Goal: Task Accomplishment & Management: Manage account settings

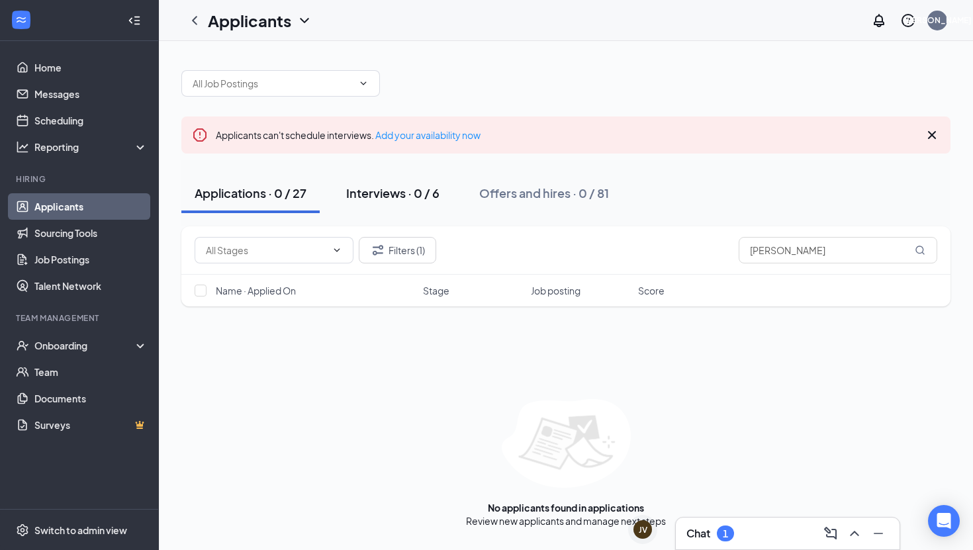
click at [416, 193] on div "Interviews · 0 / 6" at bounding box center [392, 193] width 93 height 17
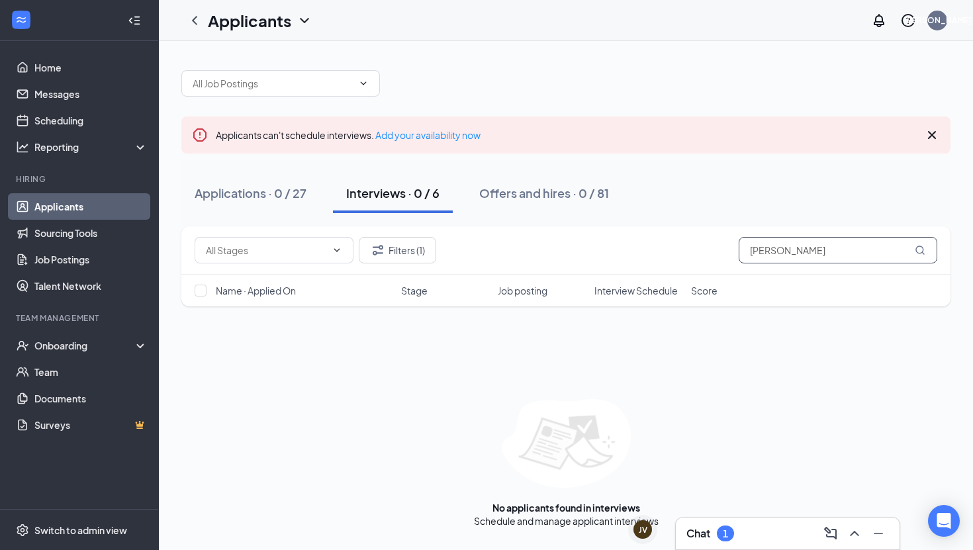
drag, startPoint x: 797, startPoint y: 253, endPoint x: 708, endPoint y: 257, distance: 89.4
click at [708, 257] on div "Filters (1) [PERSON_NAME]" at bounding box center [566, 250] width 742 height 26
type input "a"
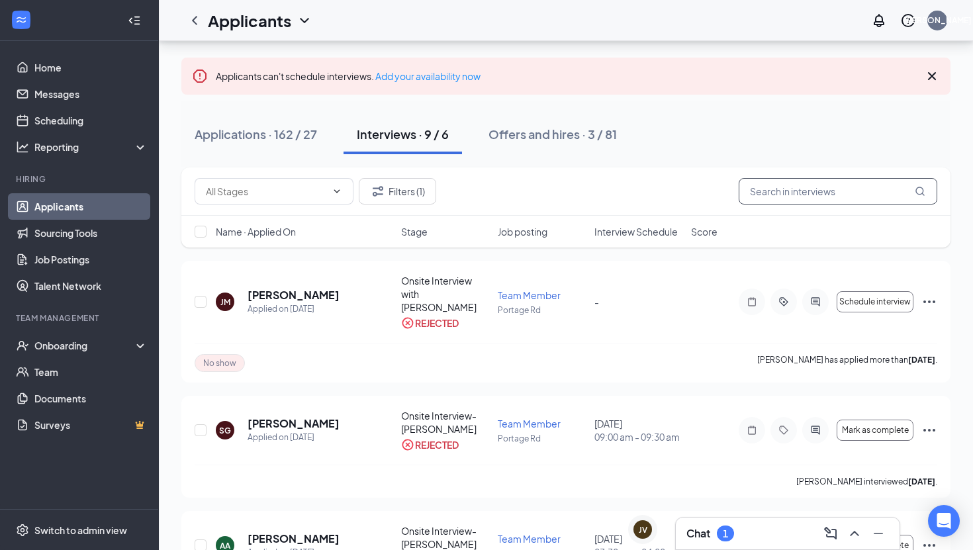
scroll to position [61, 0]
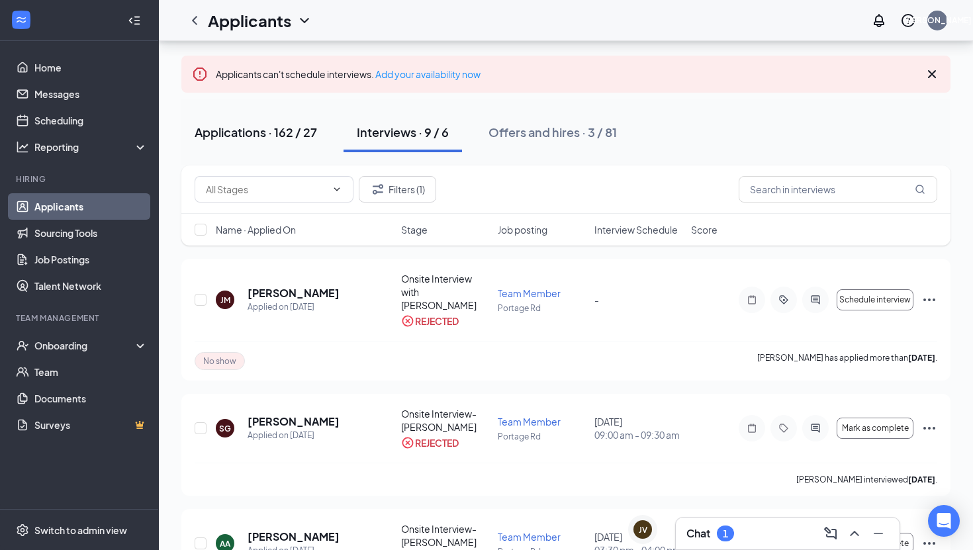
click at [291, 133] on div "Applications · 162 / 27" at bounding box center [256, 132] width 122 height 17
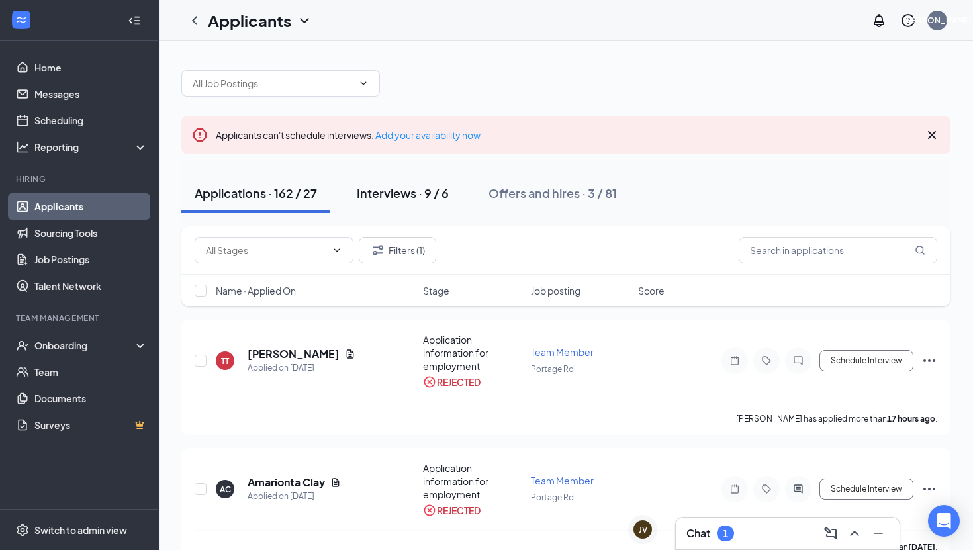
click at [376, 191] on div "Interviews · 9 / 6" at bounding box center [403, 193] width 92 height 17
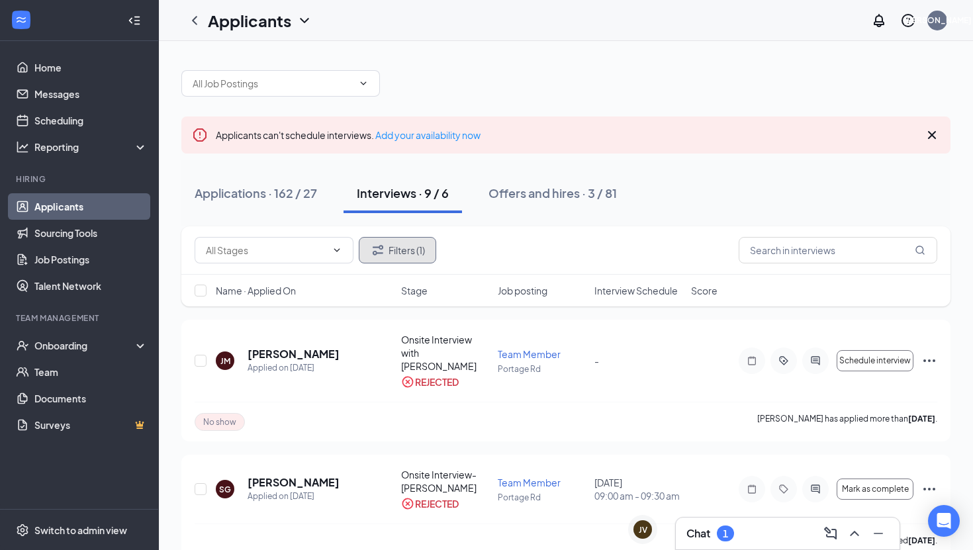
click at [393, 253] on button "Filters (1)" at bounding box center [397, 250] width 77 height 26
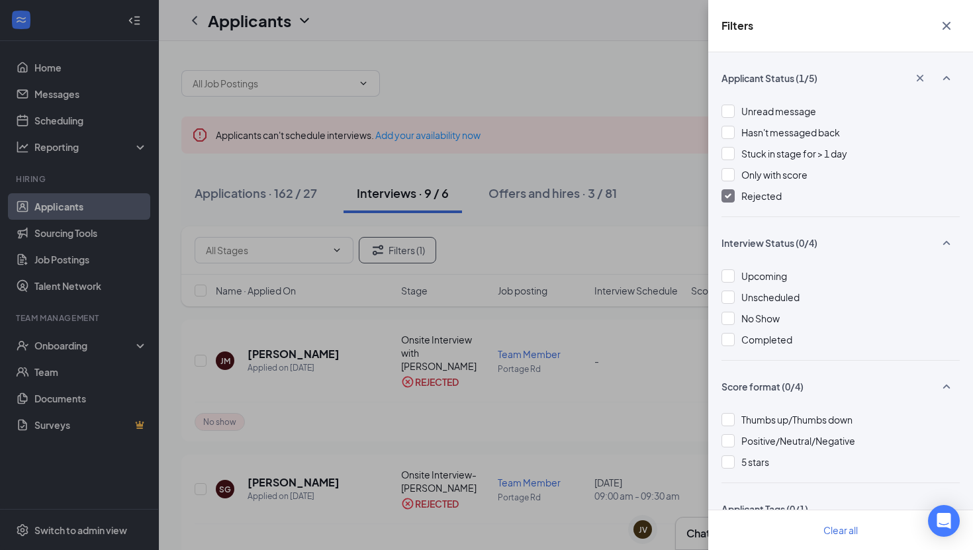
click at [732, 193] on div at bounding box center [727, 195] width 13 height 13
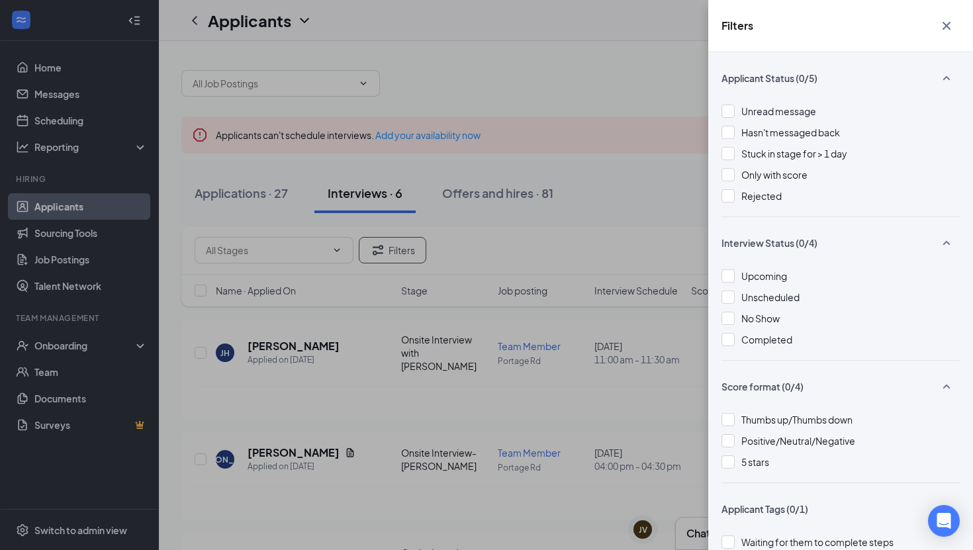
click at [631, 91] on div "Filters Applicant Status (0/5) Unread message Hasn't messaged back Stuck in sta…" at bounding box center [486, 275] width 973 height 550
click at [951, 24] on icon "Cross" at bounding box center [946, 26] width 16 height 16
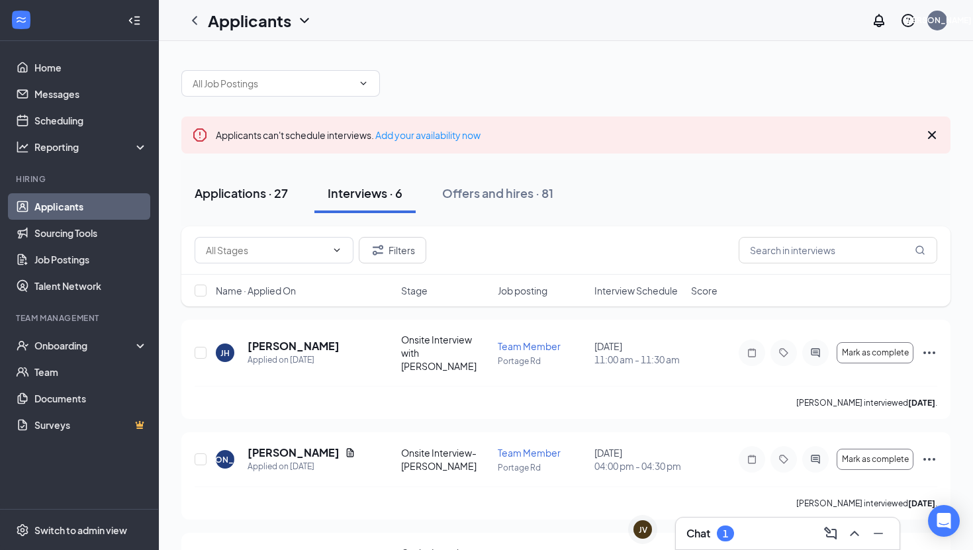
click at [263, 195] on div "Applications · 27" at bounding box center [241, 193] width 93 height 17
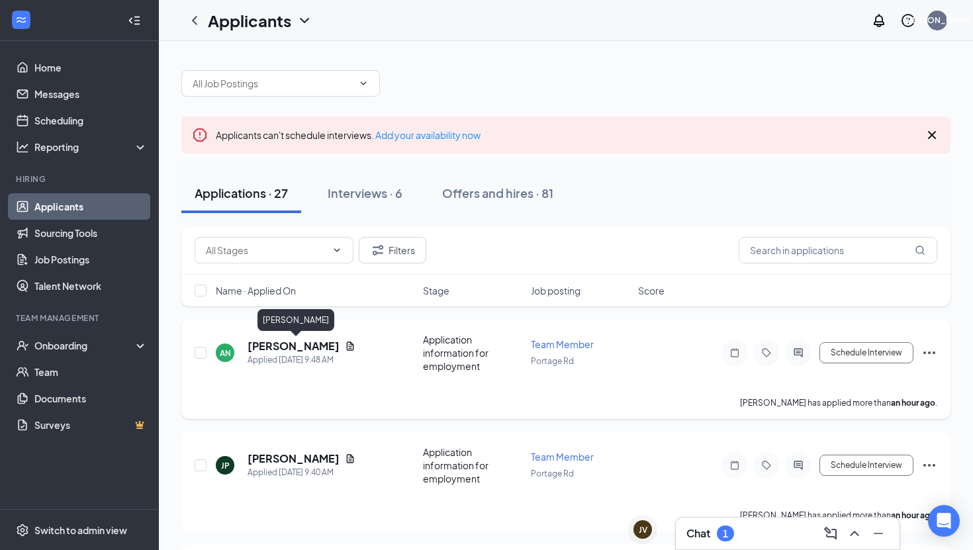
click at [290, 349] on h5 "[PERSON_NAME]" at bounding box center [293, 346] width 92 height 15
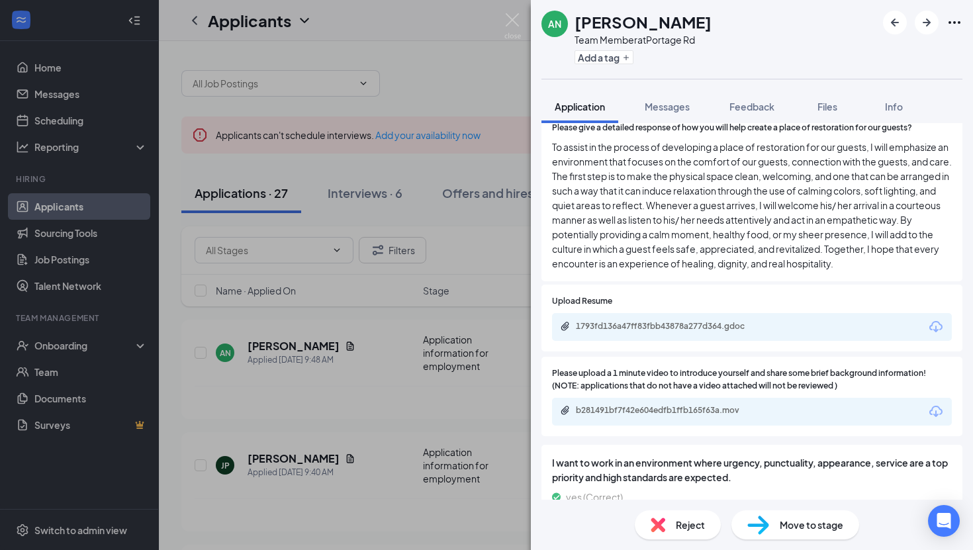
scroll to position [693, 0]
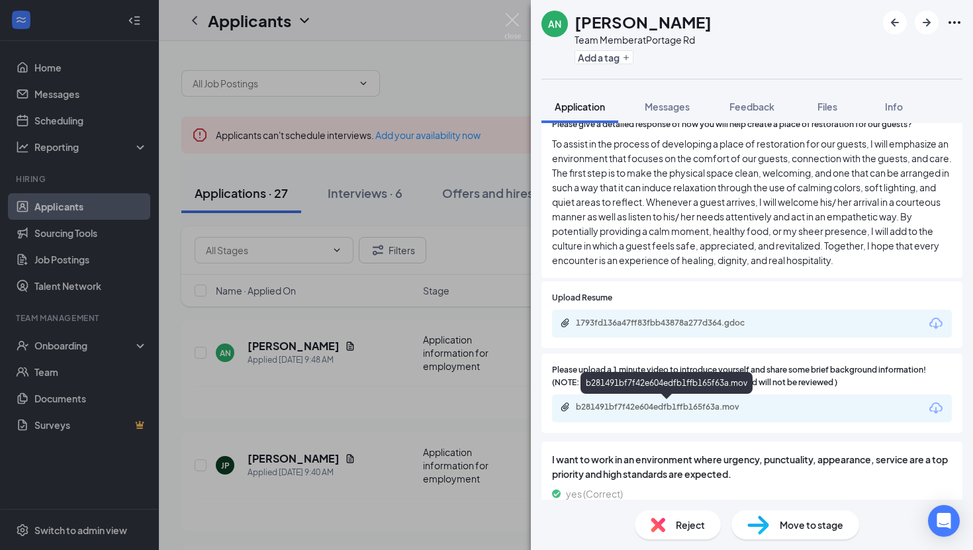
click at [724, 411] on div "b281491bf7f42e604edfb1ffb165f63a.mov" at bounding box center [668, 407] width 185 height 11
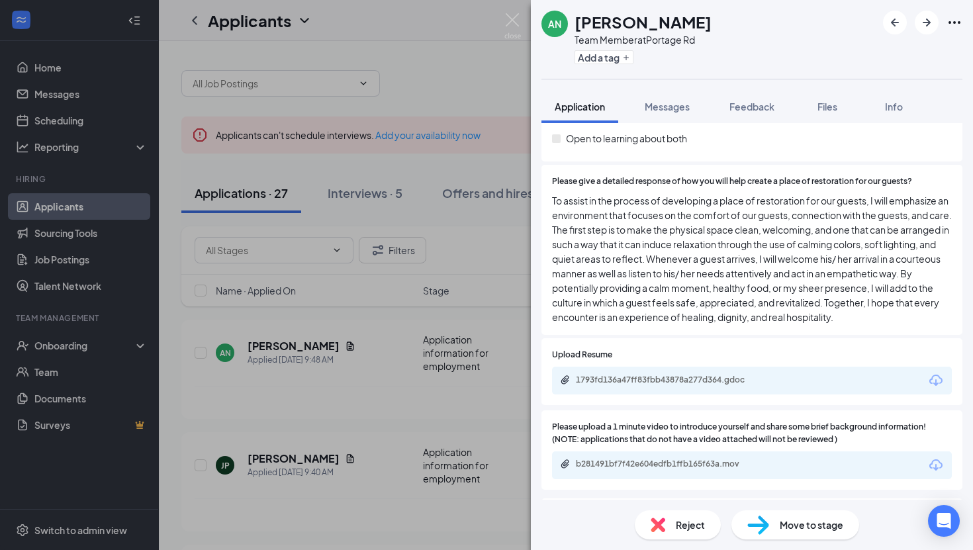
scroll to position [734, 0]
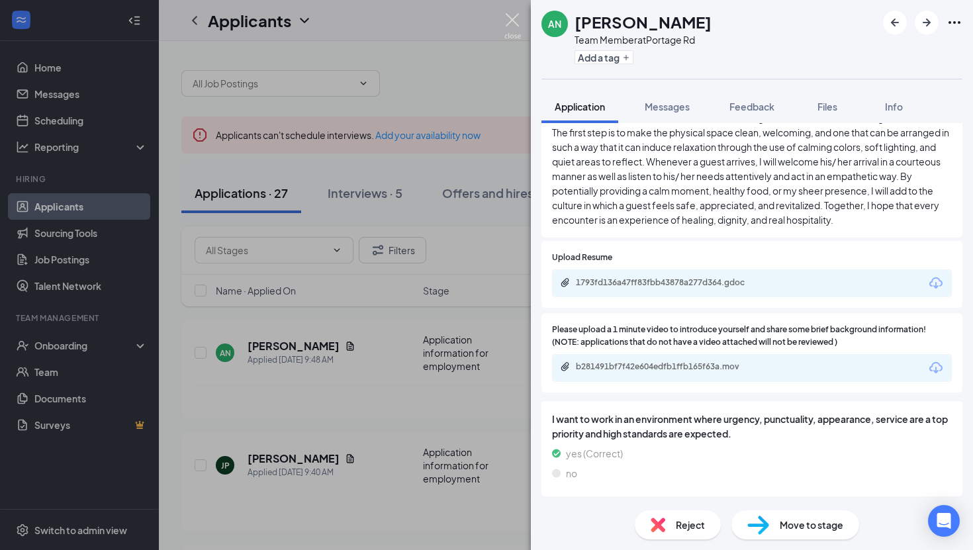
click at [515, 17] on img at bounding box center [512, 26] width 17 height 26
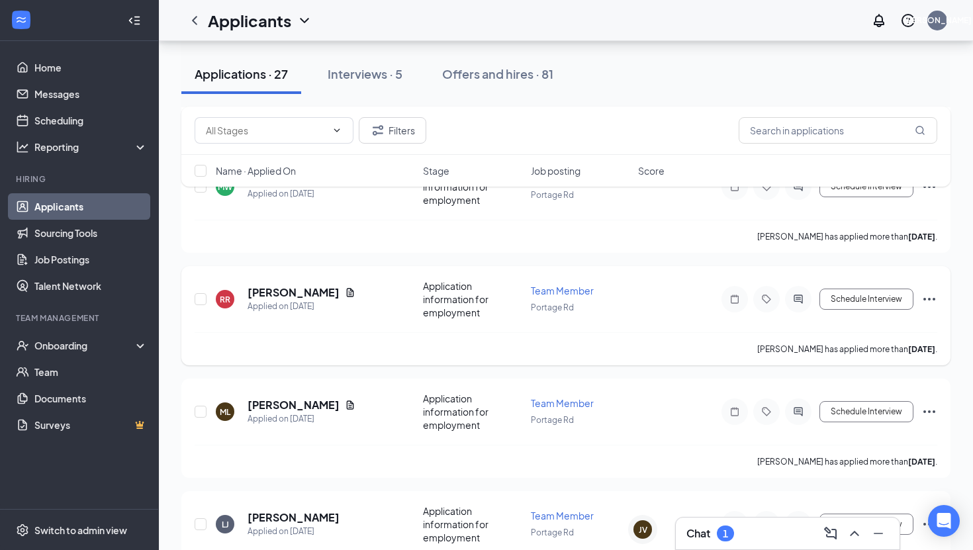
scroll to position [2631, 0]
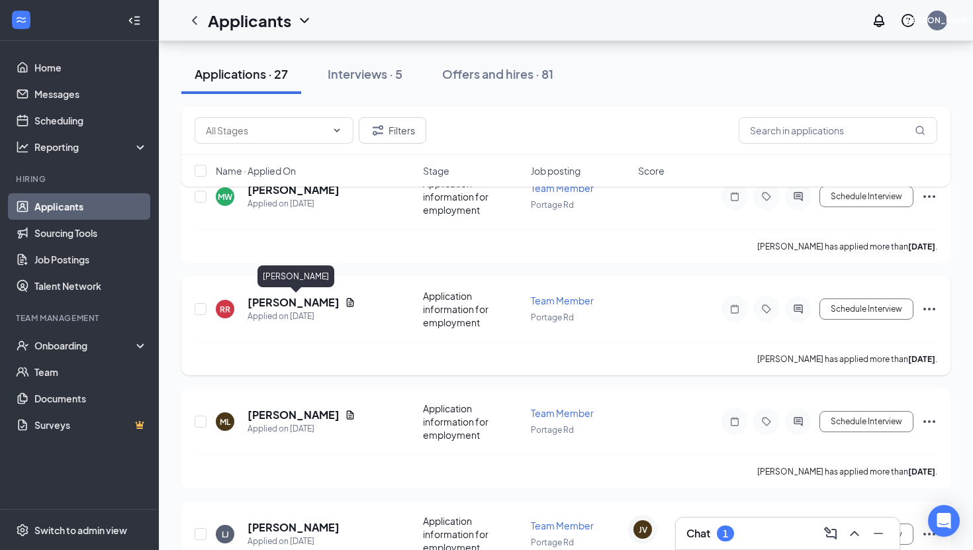
click at [304, 301] on h5 "[PERSON_NAME]" at bounding box center [293, 302] width 92 height 15
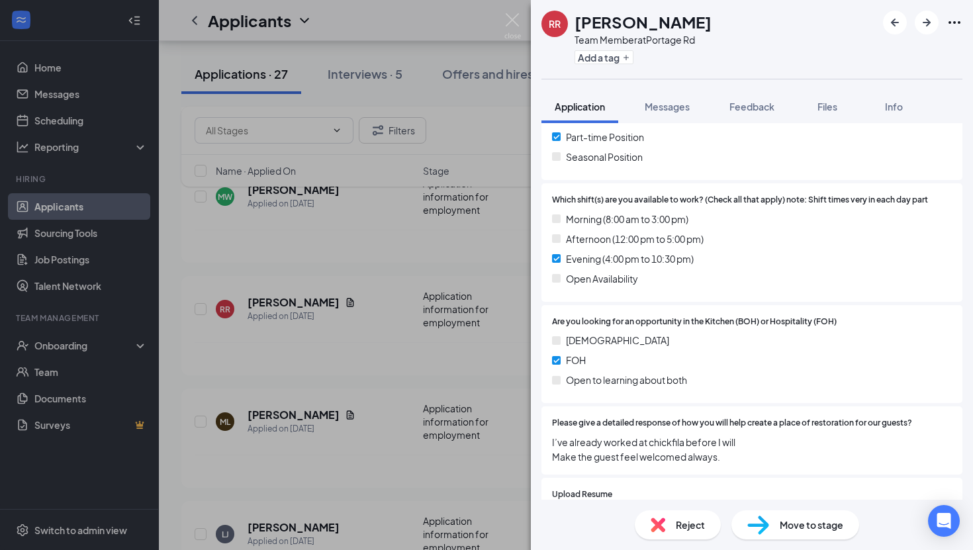
scroll to position [632, 0]
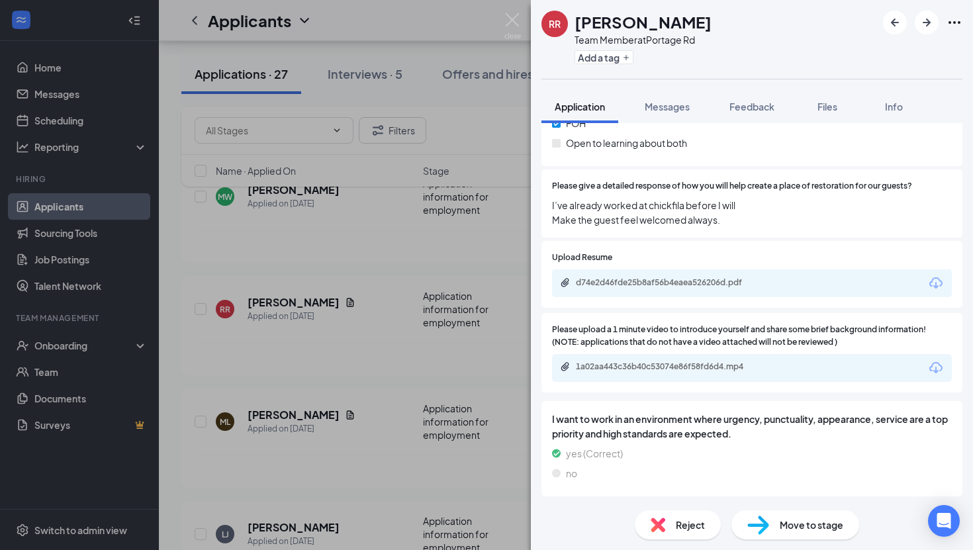
click at [347, 350] on div "[PERSON_NAME] Team Member at Portage Rd Add a tag Application Messages Feedback…" at bounding box center [486, 275] width 973 height 550
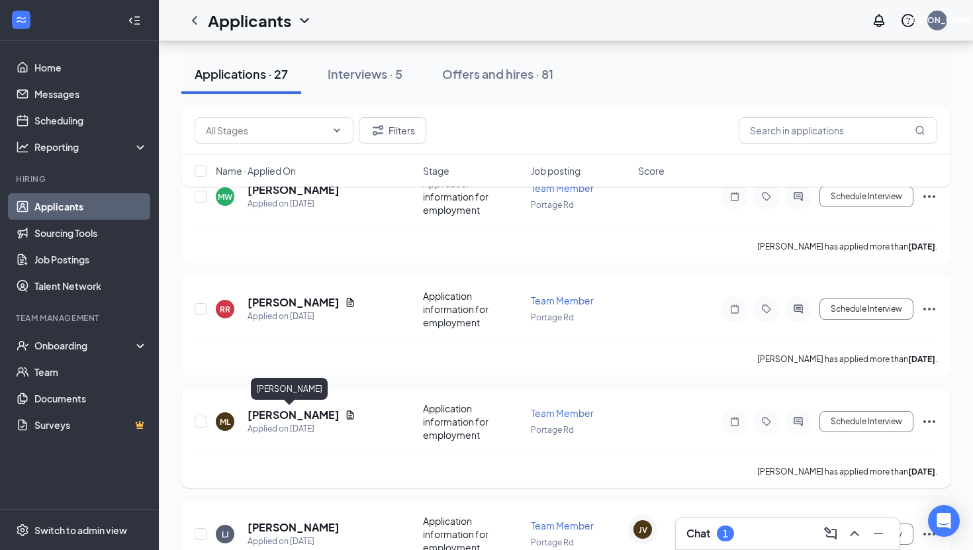
click at [277, 419] on h5 "[PERSON_NAME]" at bounding box center [293, 415] width 92 height 15
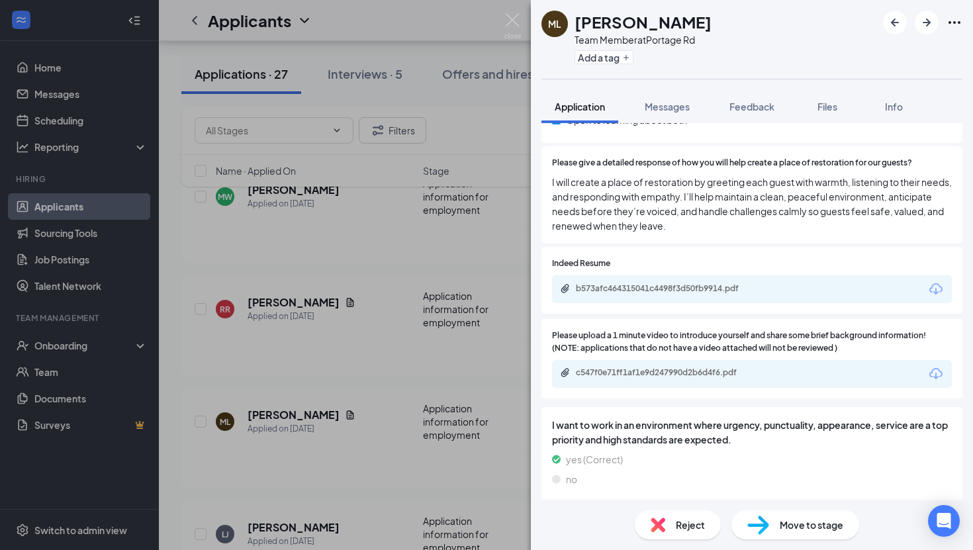
scroll to position [661, 0]
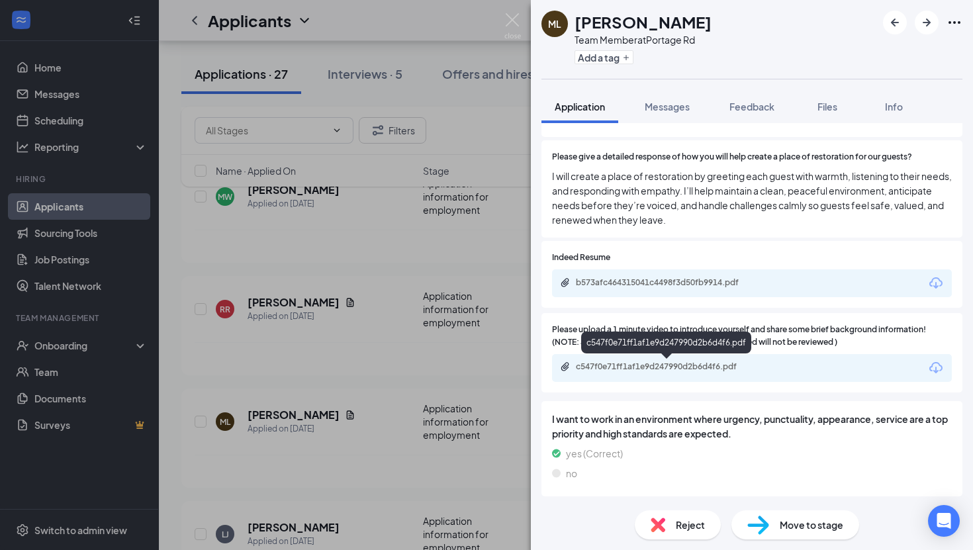
click at [713, 369] on div "c547f0e71ff1af1e9d247990d2b6d4f6.pdf" at bounding box center [668, 366] width 185 height 11
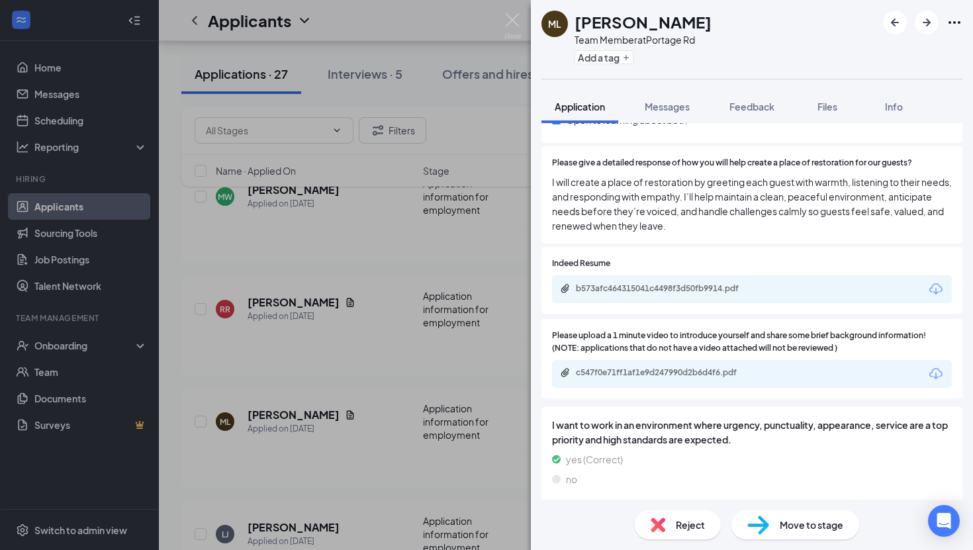
click at [314, 351] on div "ML [PERSON_NAME] Team Member at Portage Rd Add a tag Application Messages Feedb…" at bounding box center [486, 275] width 973 height 550
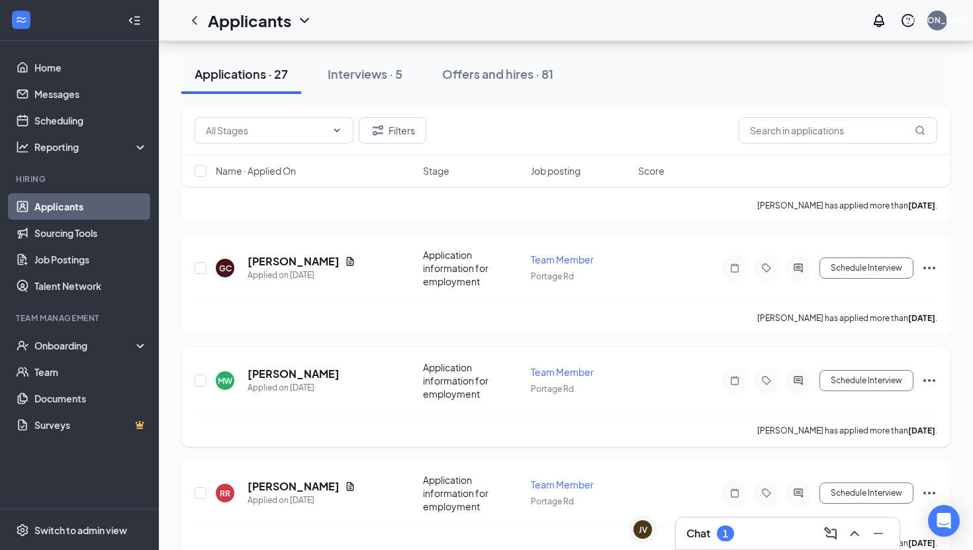
scroll to position [2446, 0]
click at [276, 267] on h5 "[PERSON_NAME]" at bounding box center [293, 262] width 92 height 15
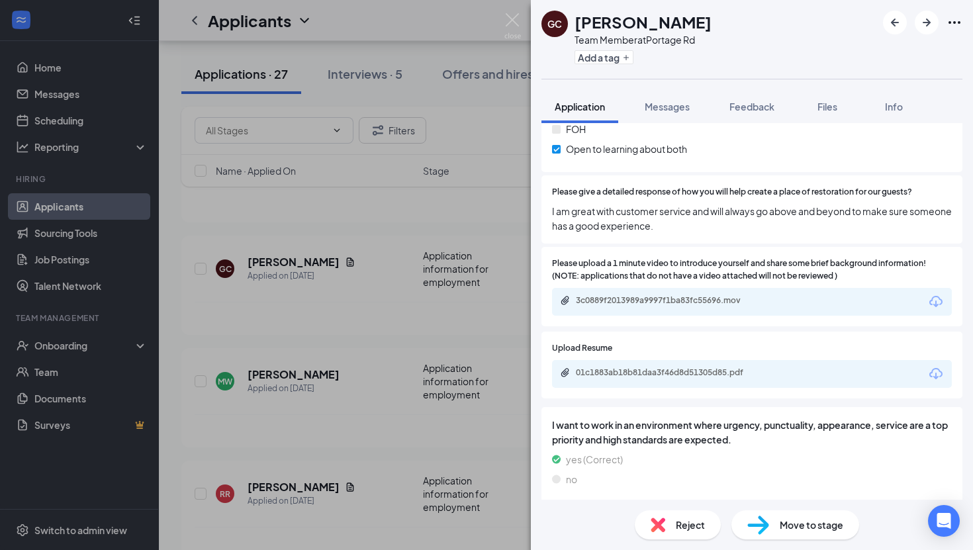
scroll to position [632, 0]
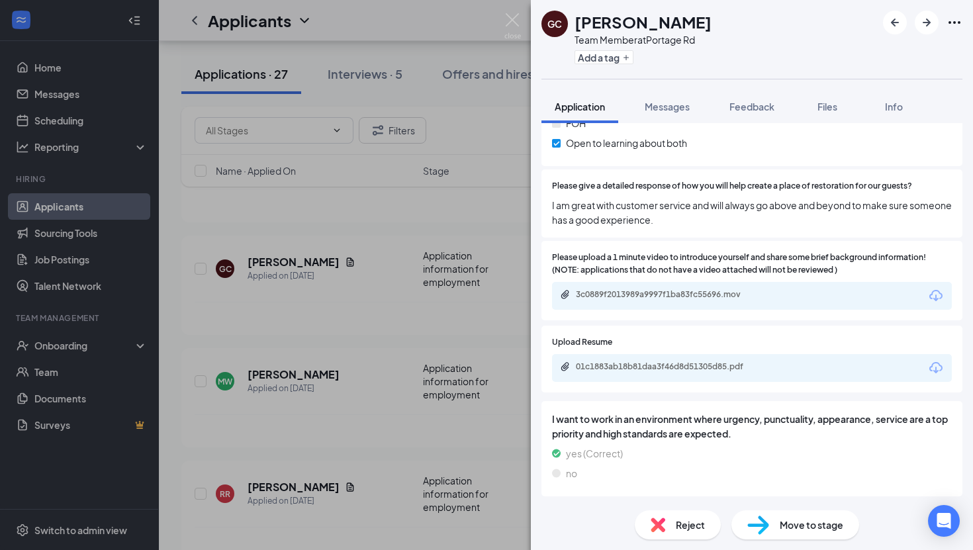
click at [745, 374] on div "01c1883ab18b81daa3f46d8d51305d85.pdf" at bounding box center [752, 368] width 400 height 28
click at [730, 372] on div "01c1883ab18b81daa3f46d8d51305d85.pdf" at bounding box center [667, 367] width 214 height 13
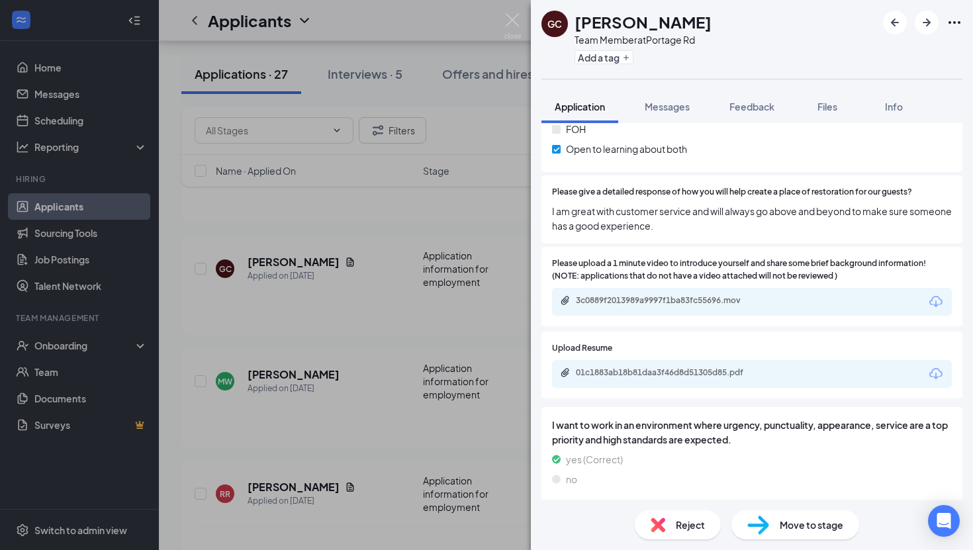
click at [689, 521] on span "Reject" at bounding box center [690, 524] width 29 height 15
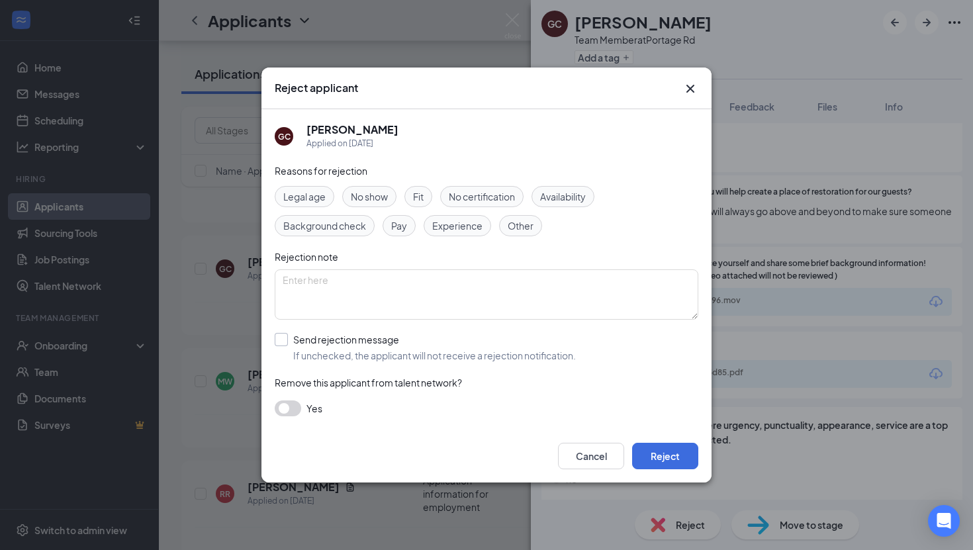
click at [279, 341] on input "Send rejection message If unchecked, the applicant will not receive a rejection…" at bounding box center [425, 347] width 301 height 29
checkbox input "true"
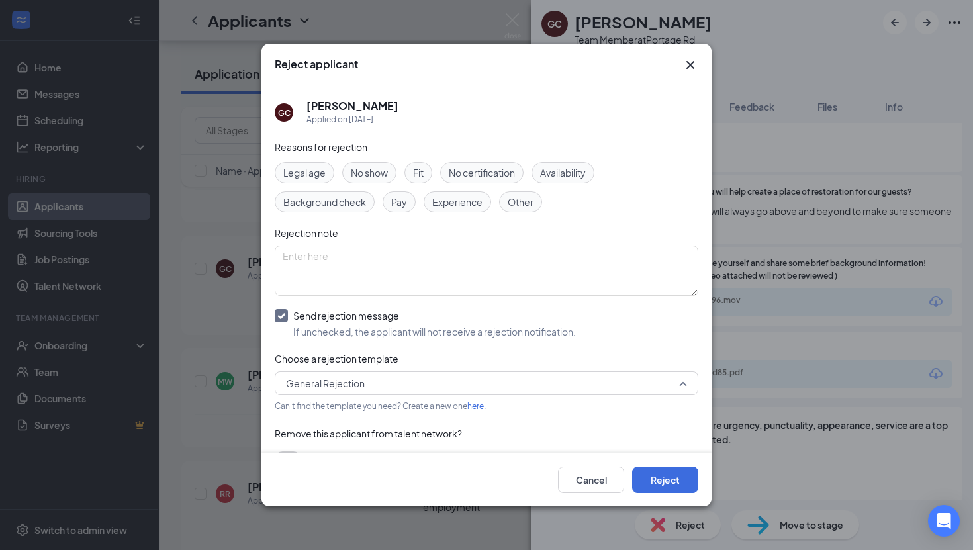
click at [299, 375] on span "General Rejection" at bounding box center [325, 383] width 79 height 20
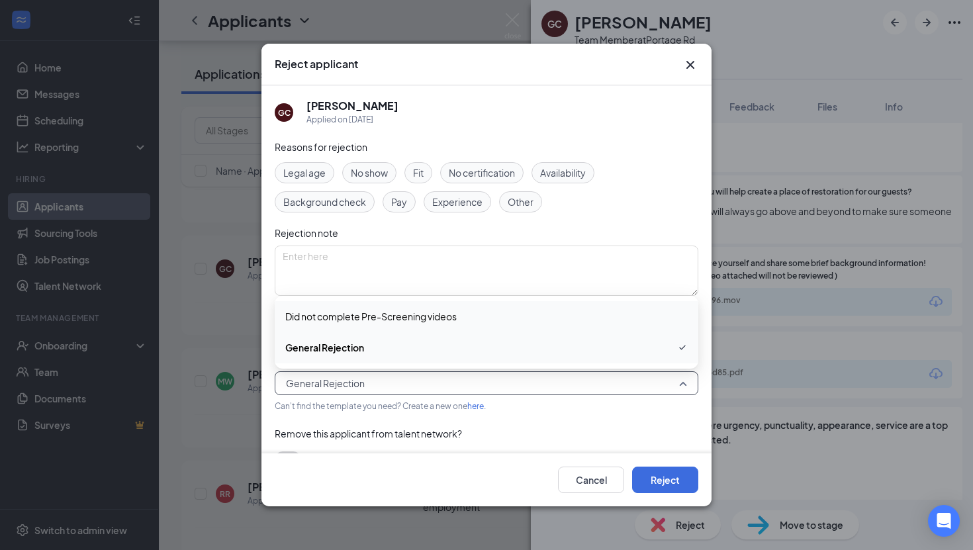
click at [300, 313] on span "Did not complete Pre-Screening videos" at bounding box center [370, 316] width 171 height 15
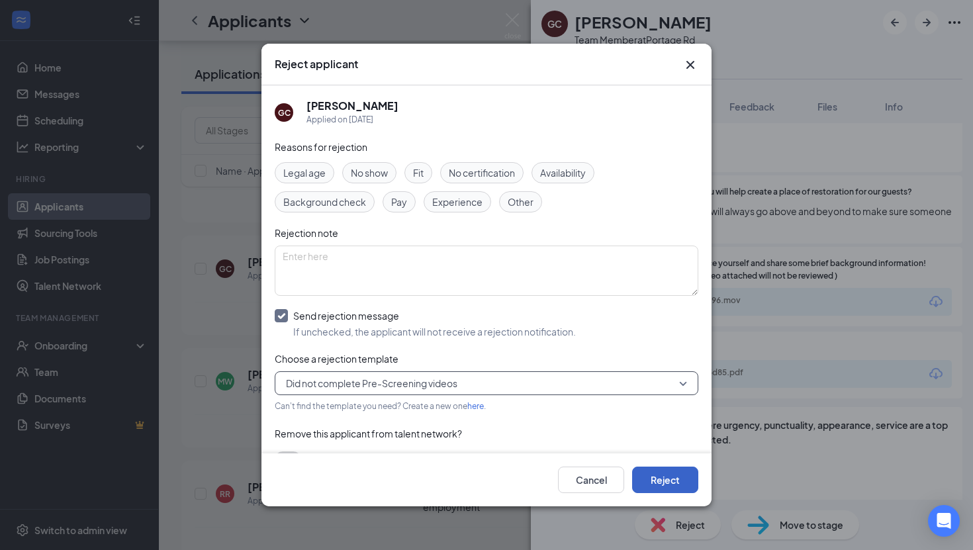
click at [662, 485] on button "Reject" at bounding box center [665, 479] width 66 height 26
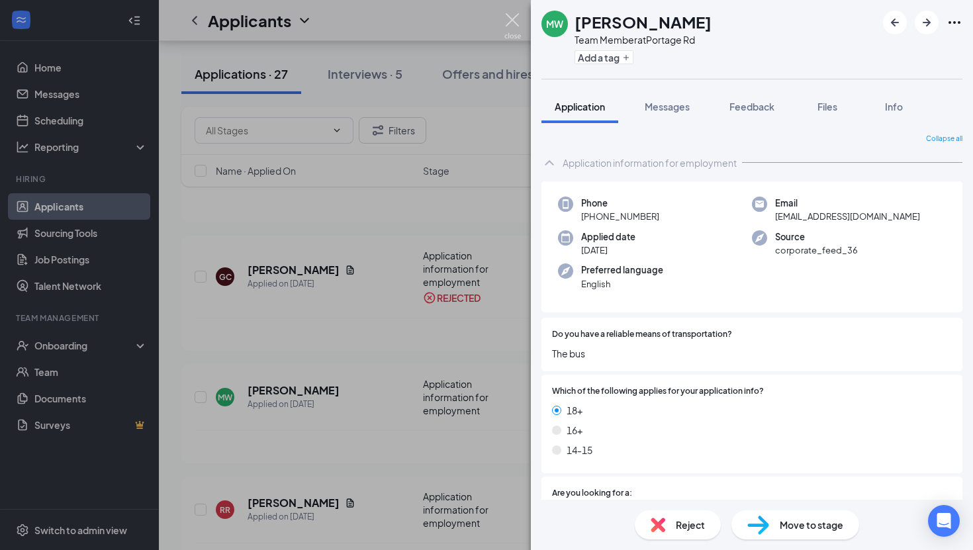
click at [510, 21] on img at bounding box center [512, 26] width 17 height 26
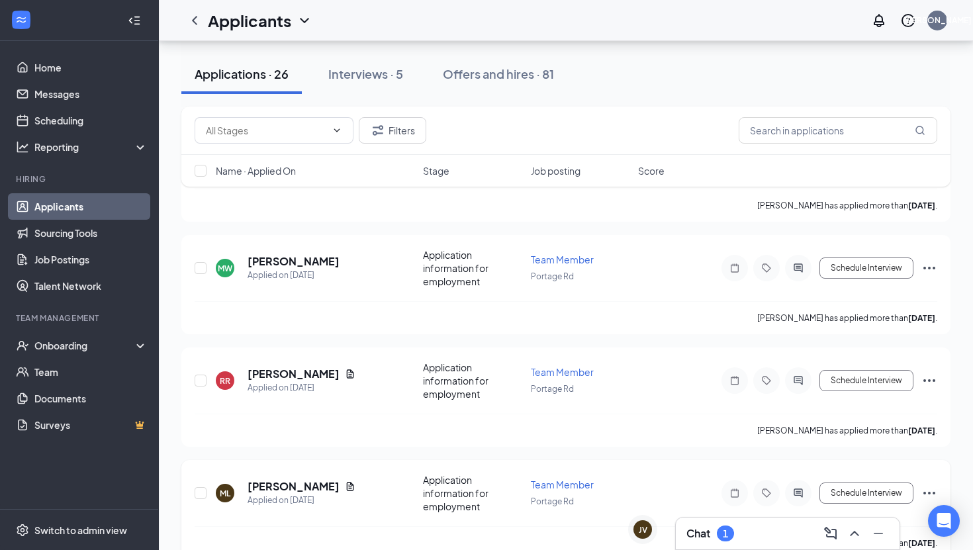
scroll to position [2353, 0]
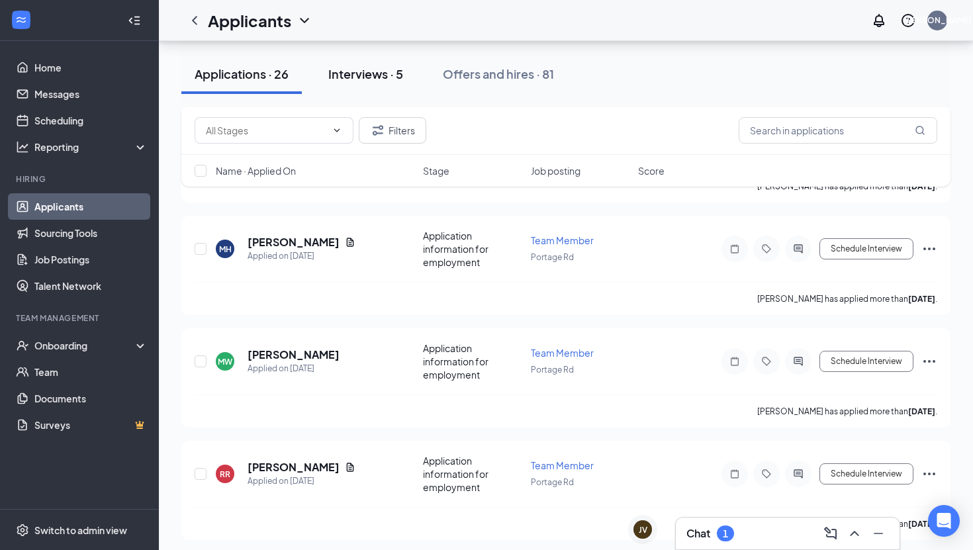
click at [361, 66] on div "Interviews · 5" at bounding box center [365, 74] width 75 height 17
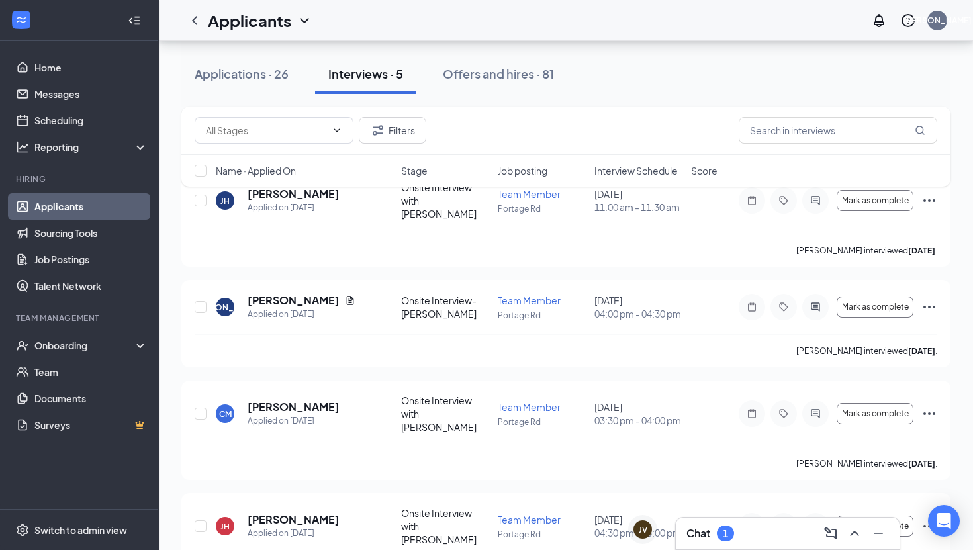
scroll to position [157, 0]
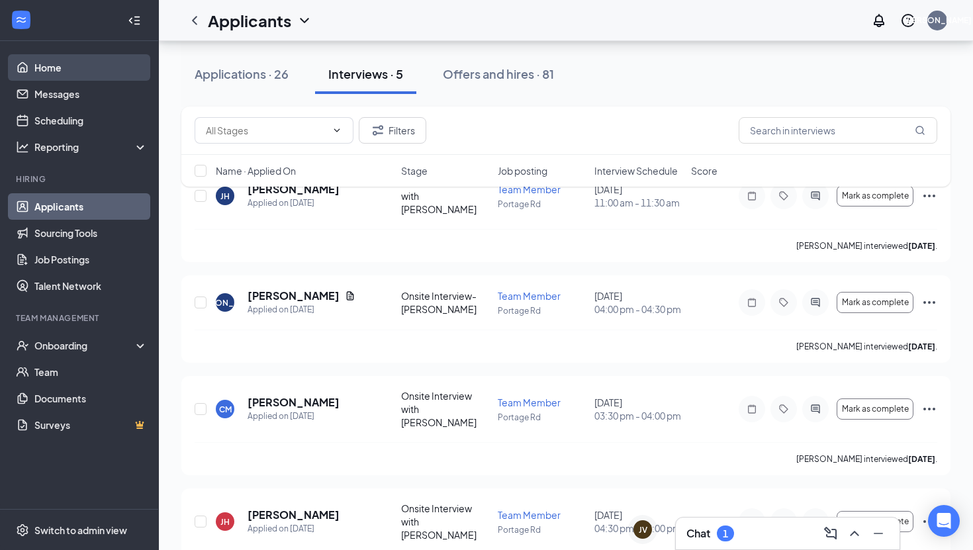
click at [70, 67] on link "Home" at bounding box center [90, 67] width 113 height 26
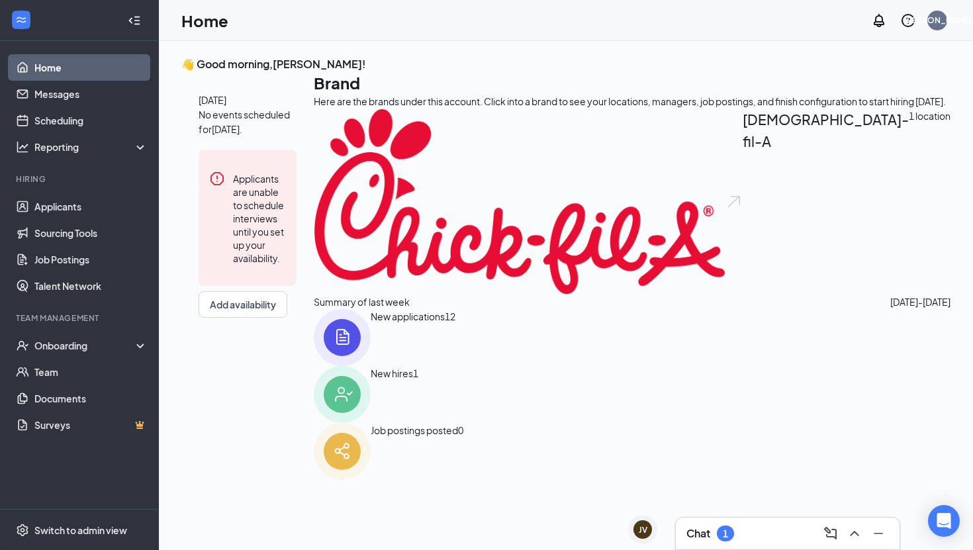
scroll to position [96, 0]
